Goal: Task Accomplishment & Management: Manage account settings

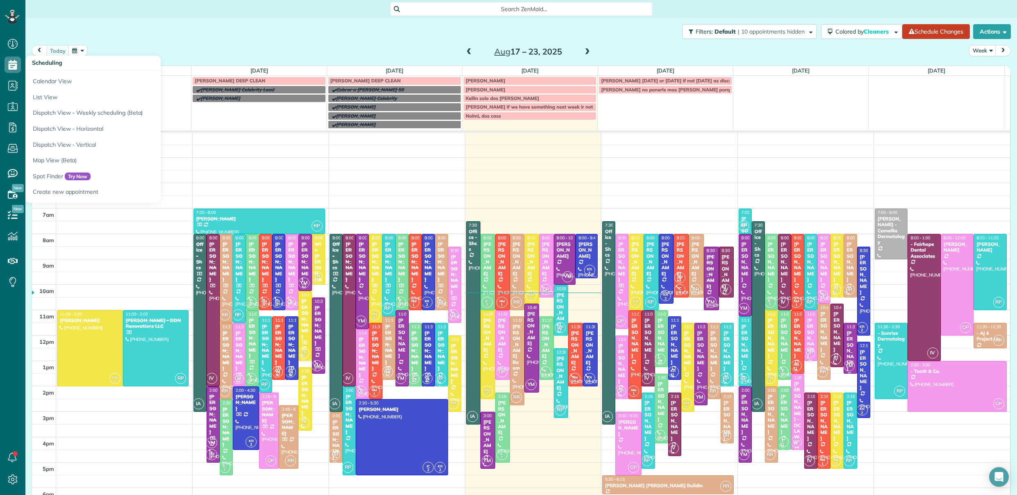
scroll to position [42, 0]
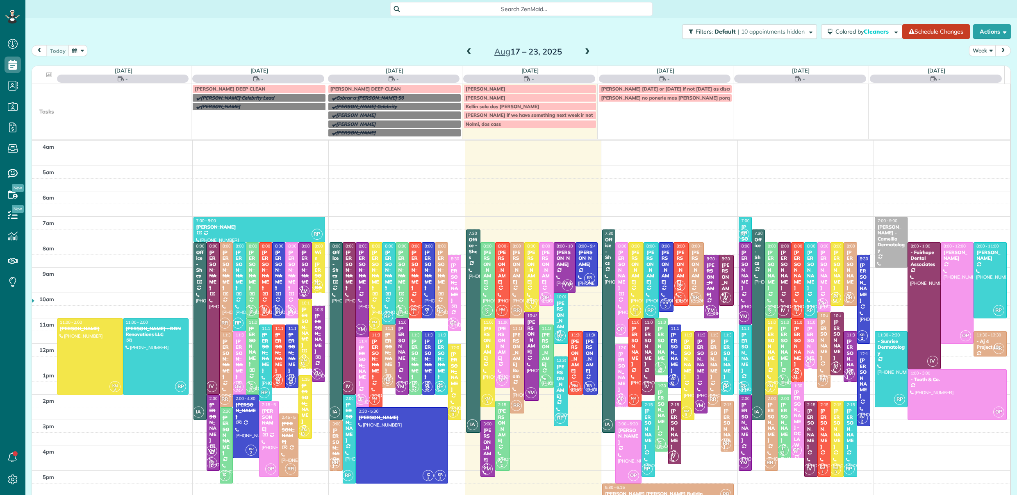
scroll to position [53, 0]
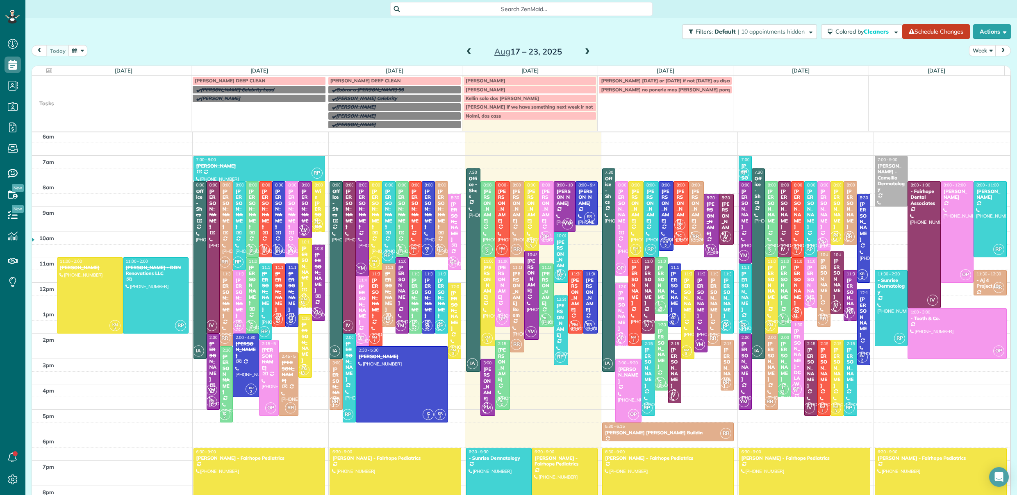
click at [495, 91] on span "[PERSON_NAME]" at bounding box center [486, 89] width 40 height 6
click at [614, 29] on div "**********" at bounding box center [508, 247] width 1017 height 495
